Goal: Navigation & Orientation: Go to known website

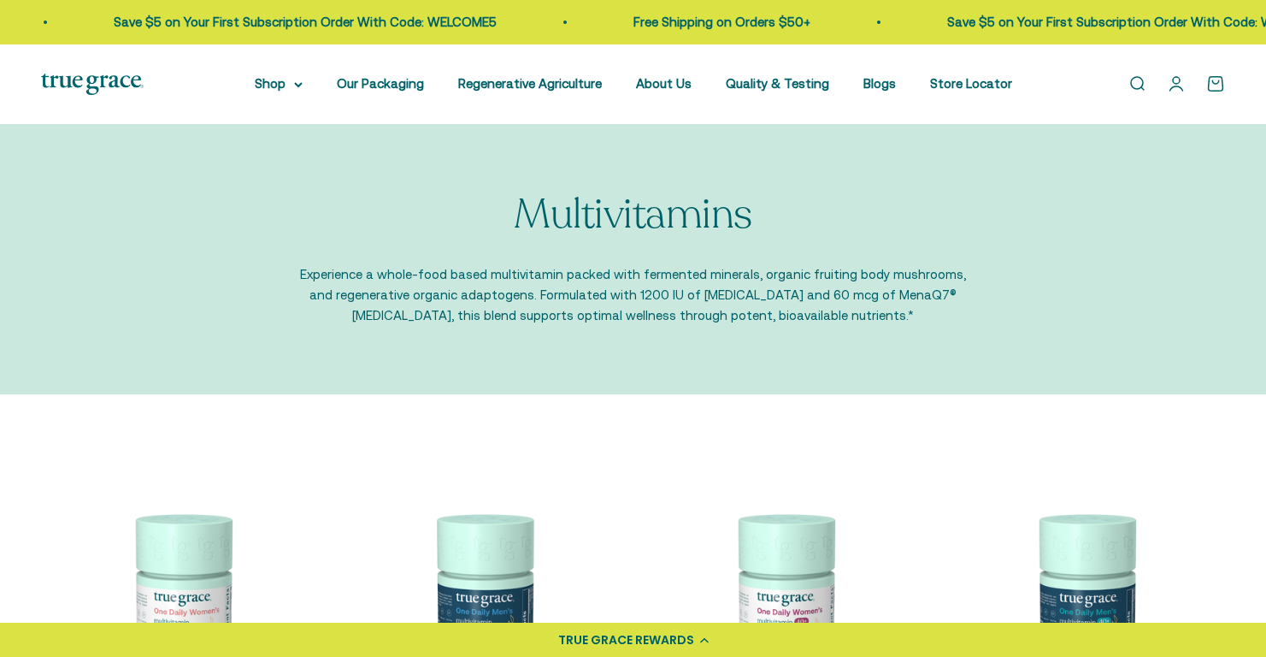
click at [1172, 85] on link "Open account page" at bounding box center [1176, 83] width 19 height 19
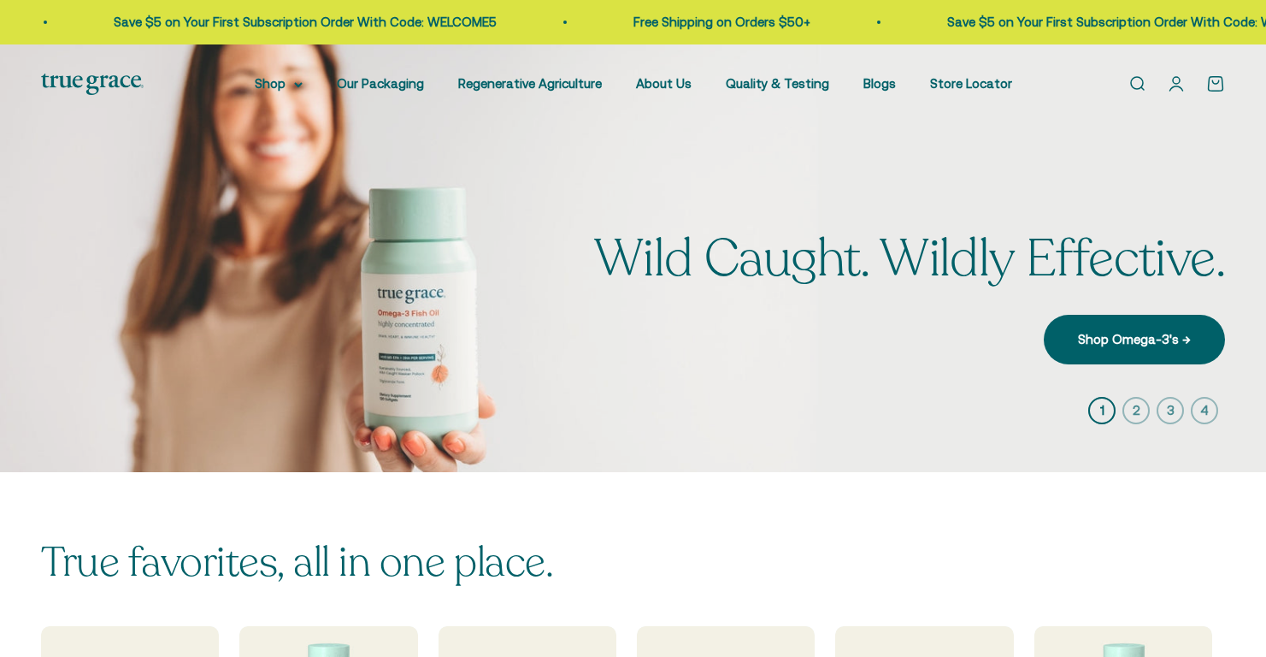
click at [1178, 85] on link "Open account page" at bounding box center [1176, 83] width 19 height 19
